Goal: Check status: Check status

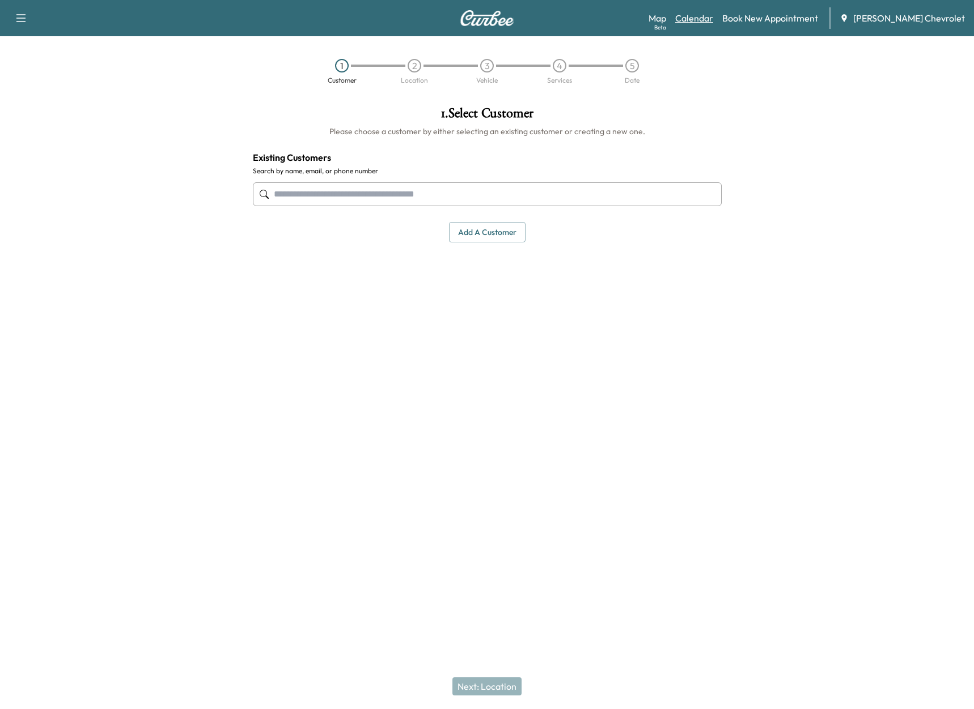
click at [706, 18] on link "Calendar" at bounding box center [694, 18] width 38 height 14
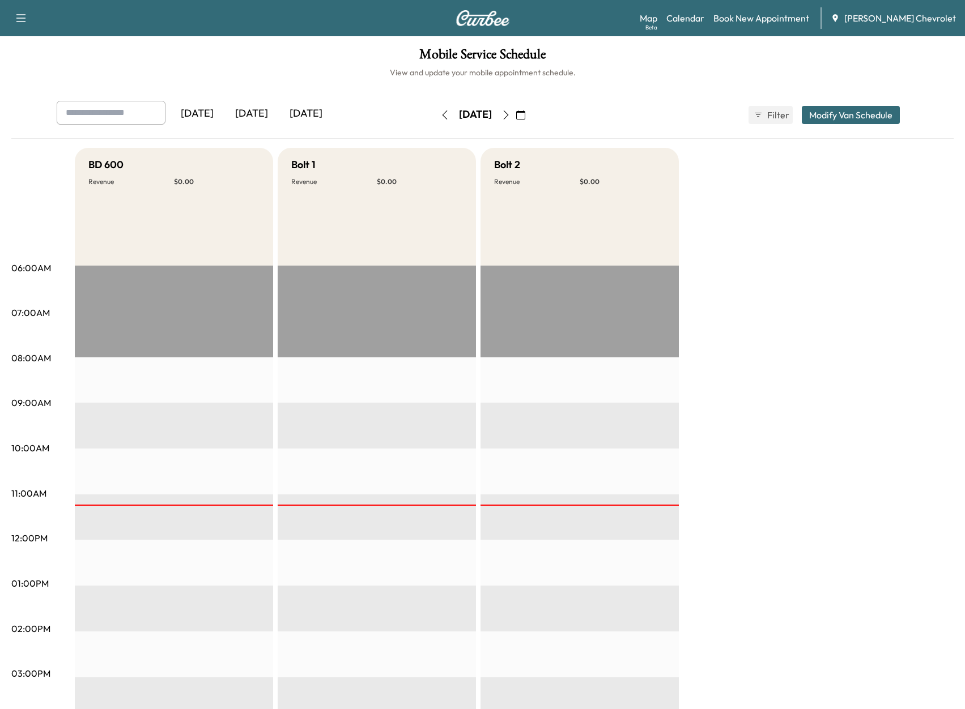
click at [511, 114] on icon "button" at bounding box center [505, 114] width 9 height 9
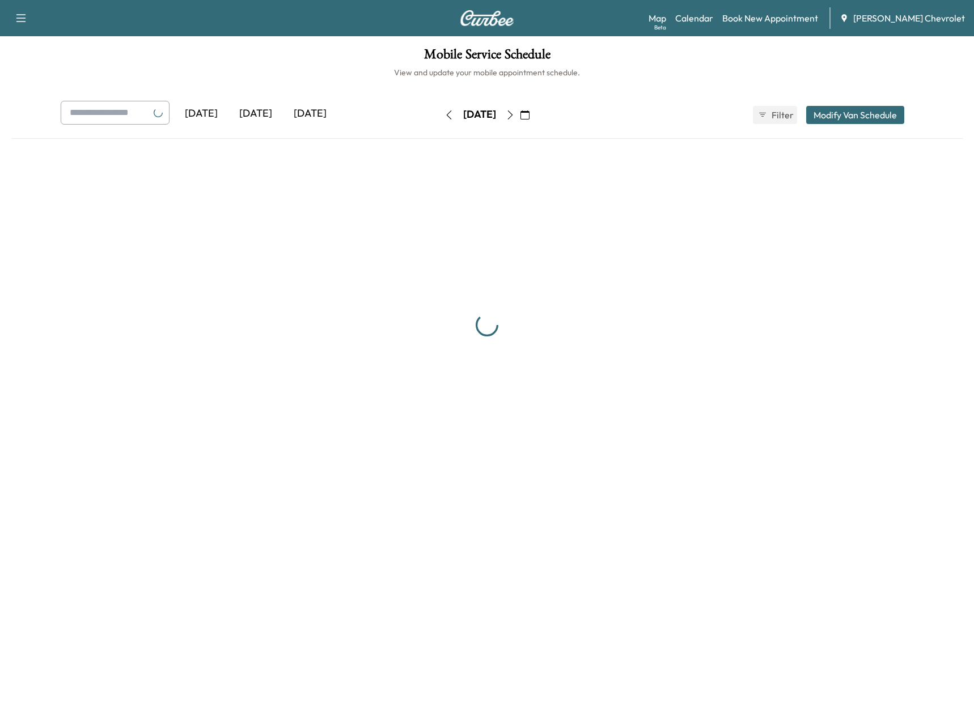
click at [496, 114] on div "[DATE]" at bounding box center [479, 115] width 33 height 14
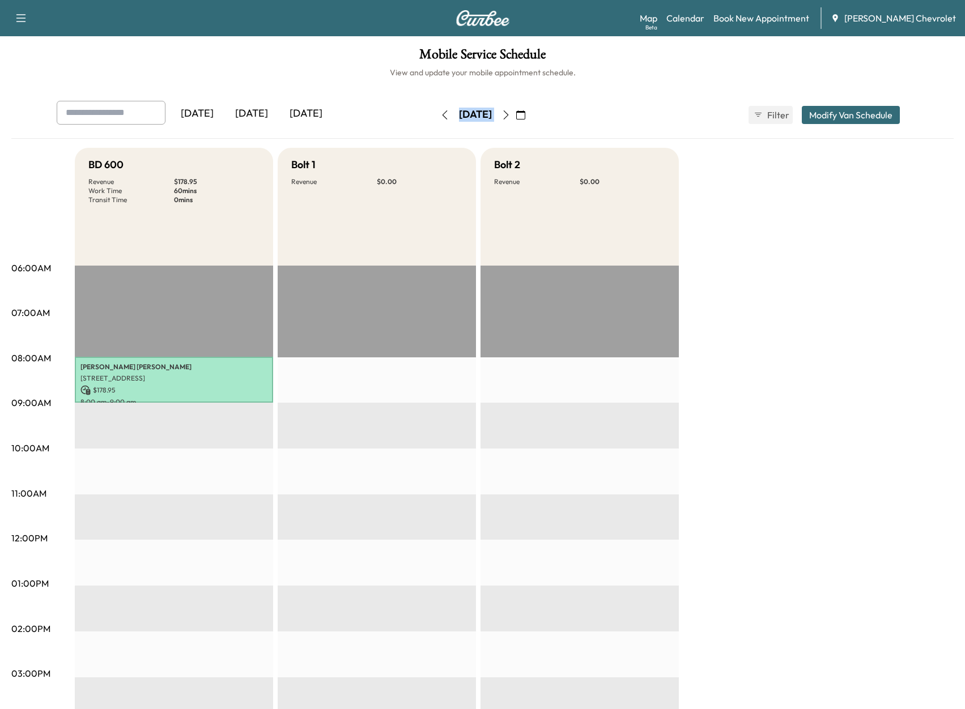
click at [516, 116] on button "button" at bounding box center [505, 115] width 19 height 18
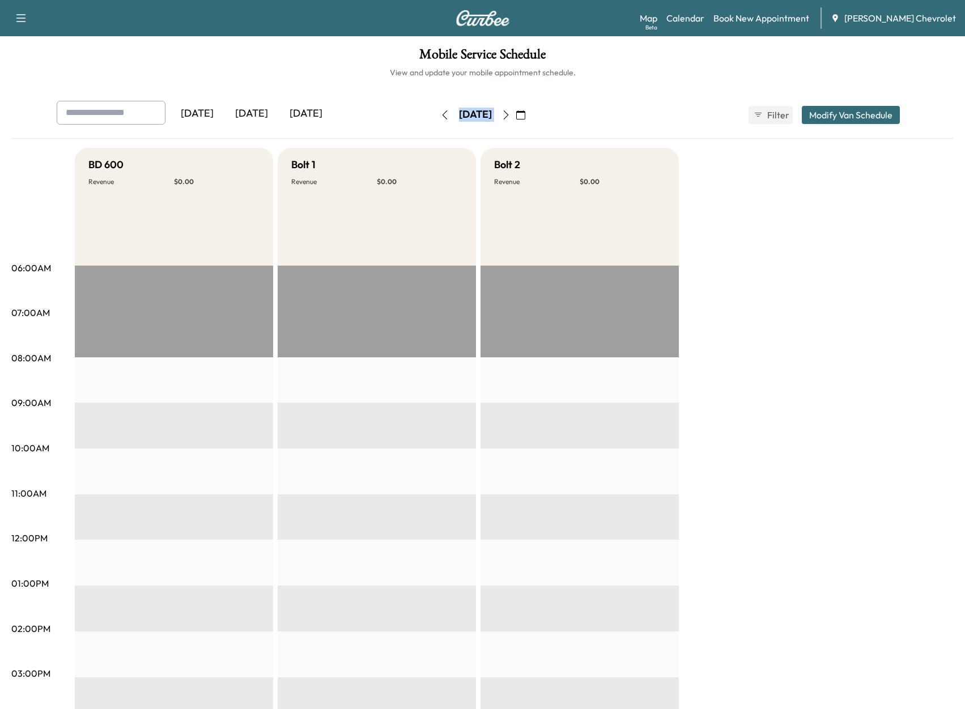
click at [440, 115] on icon "button" at bounding box center [444, 114] width 9 height 9
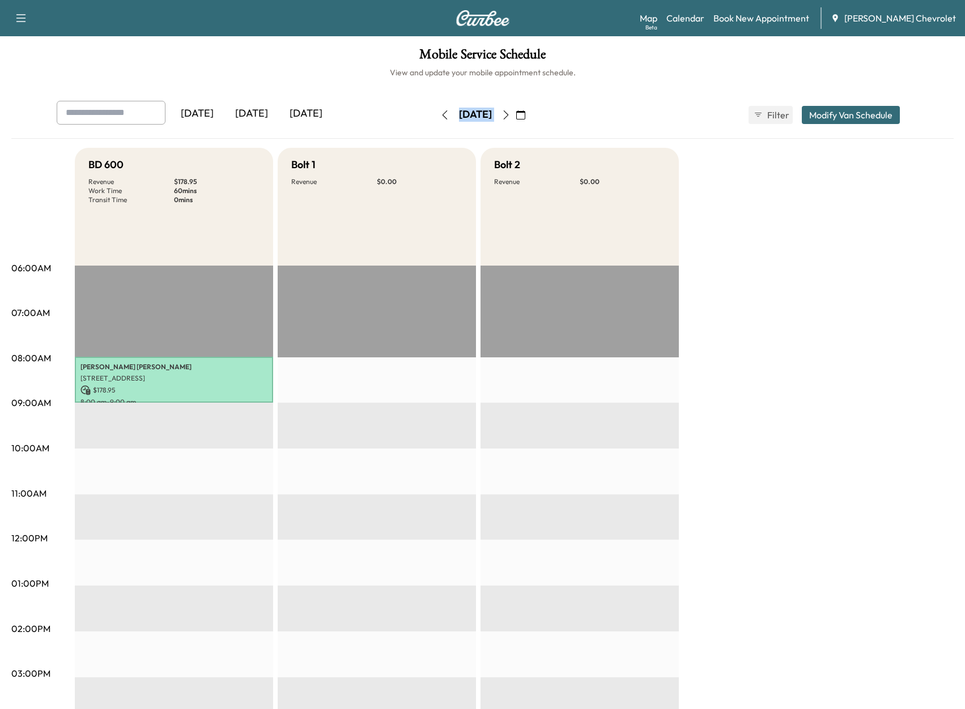
click at [516, 109] on button "button" at bounding box center [505, 115] width 19 height 18
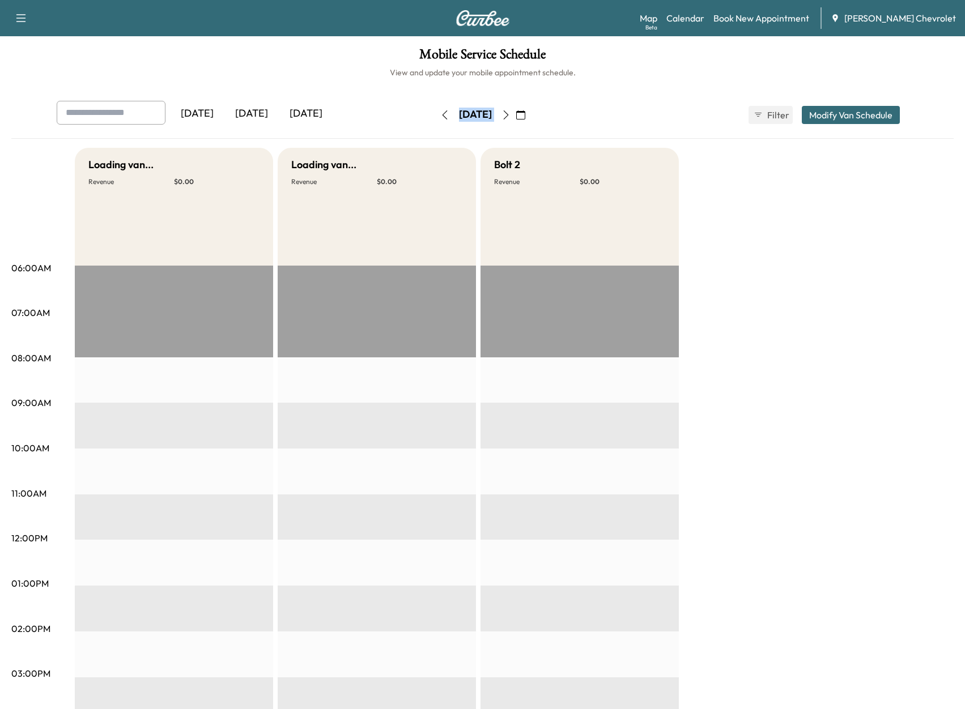
click at [530, 113] on button "button" at bounding box center [520, 115] width 19 height 18
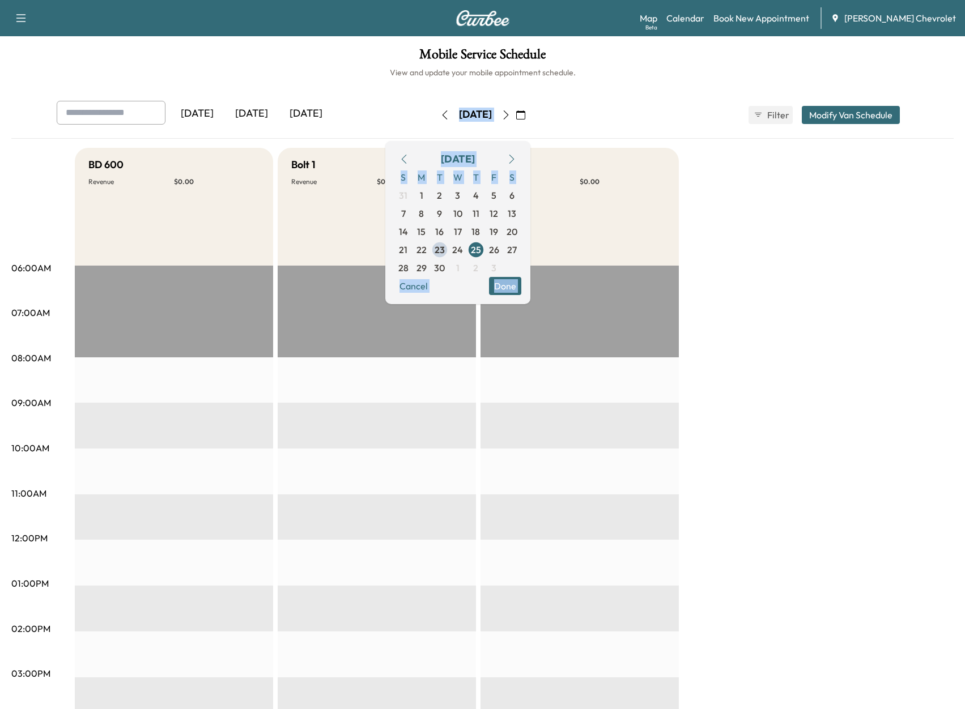
click at [508, 117] on icon "button" at bounding box center [505, 114] width 5 height 9
click at [530, 117] on button "button" at bounding box center [520, 115] width 19 height 18
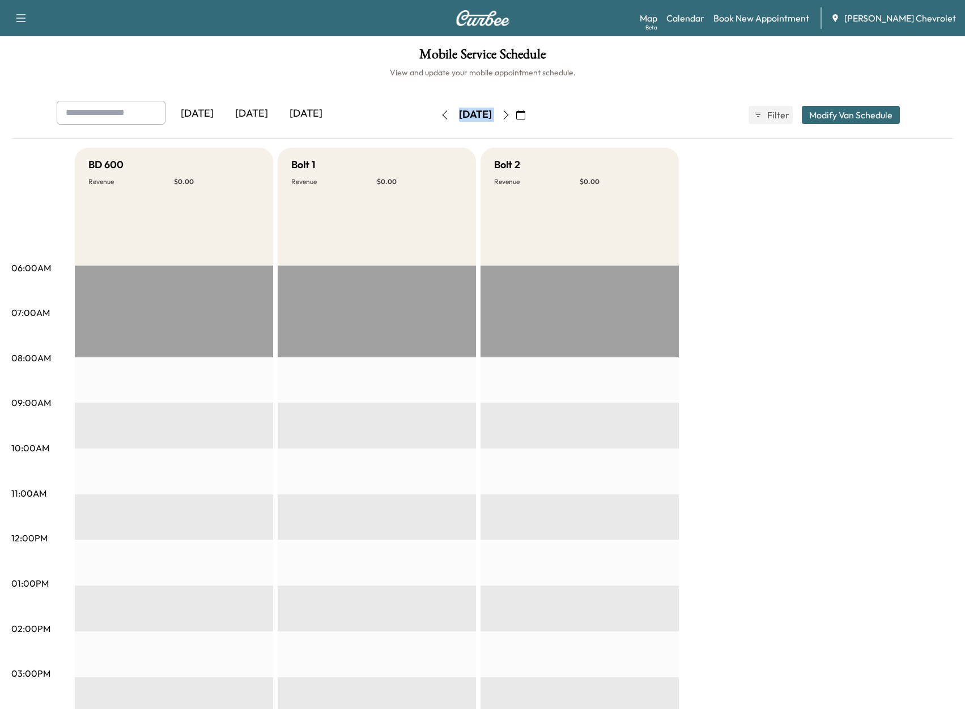
click at [516, 120] on button "button" at bounding box center [505, 115] width 19 height 18
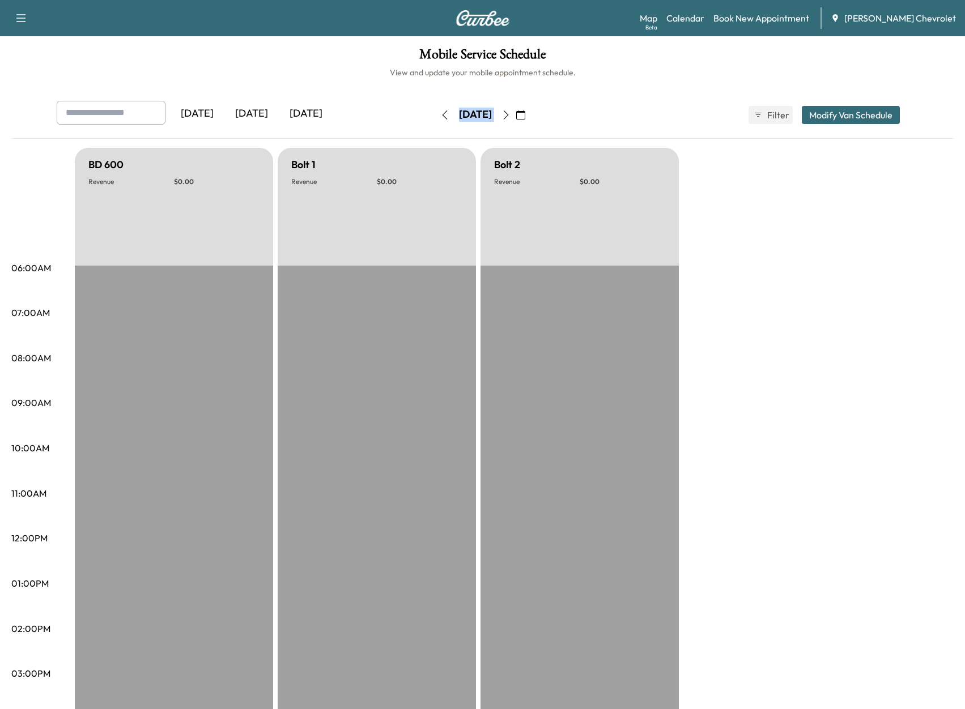
click at [511, 118] on icon "button" at bounding box center [505, 114] width 9 height 9
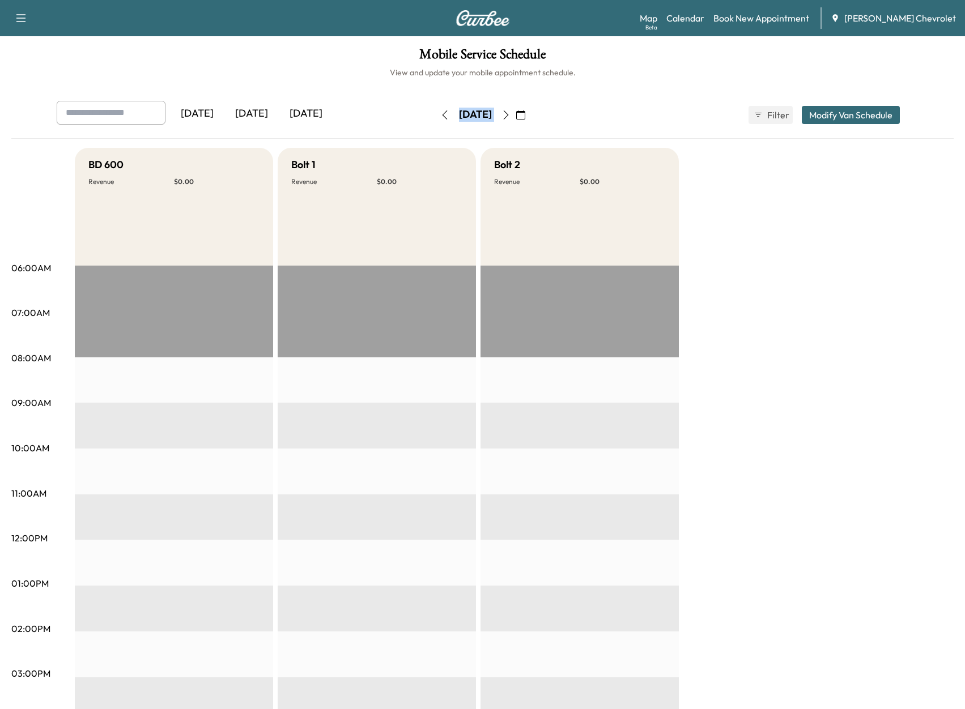
click at [511, 118] on icon "button" at bounding box center [505, 114] width 9 height 9
click at [435, 122] on button "button" at bounding box center [444, 115] width 19 height 18
